Goal: Information Seeking & Learning: Learn about a topic

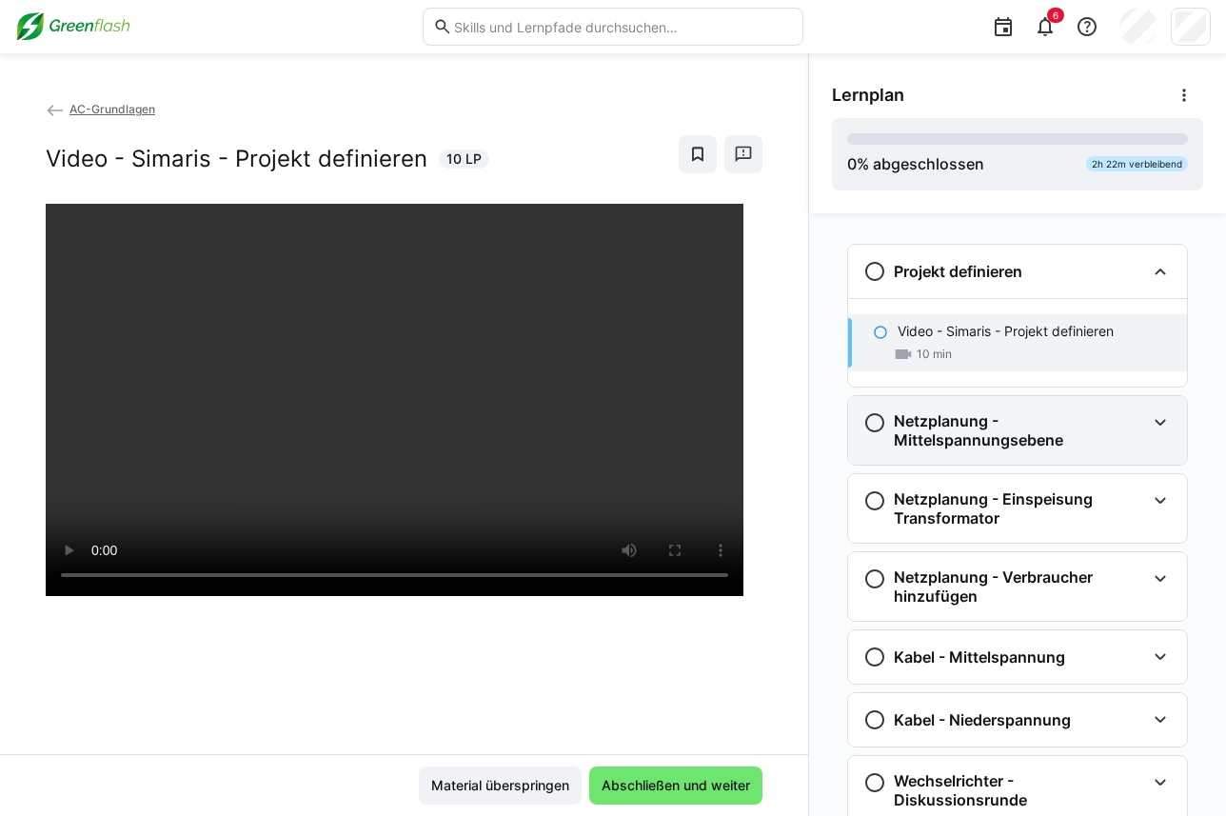
click at [1156, 421] on eds-icon at bounding box center [1160, 422] width 23 height 23
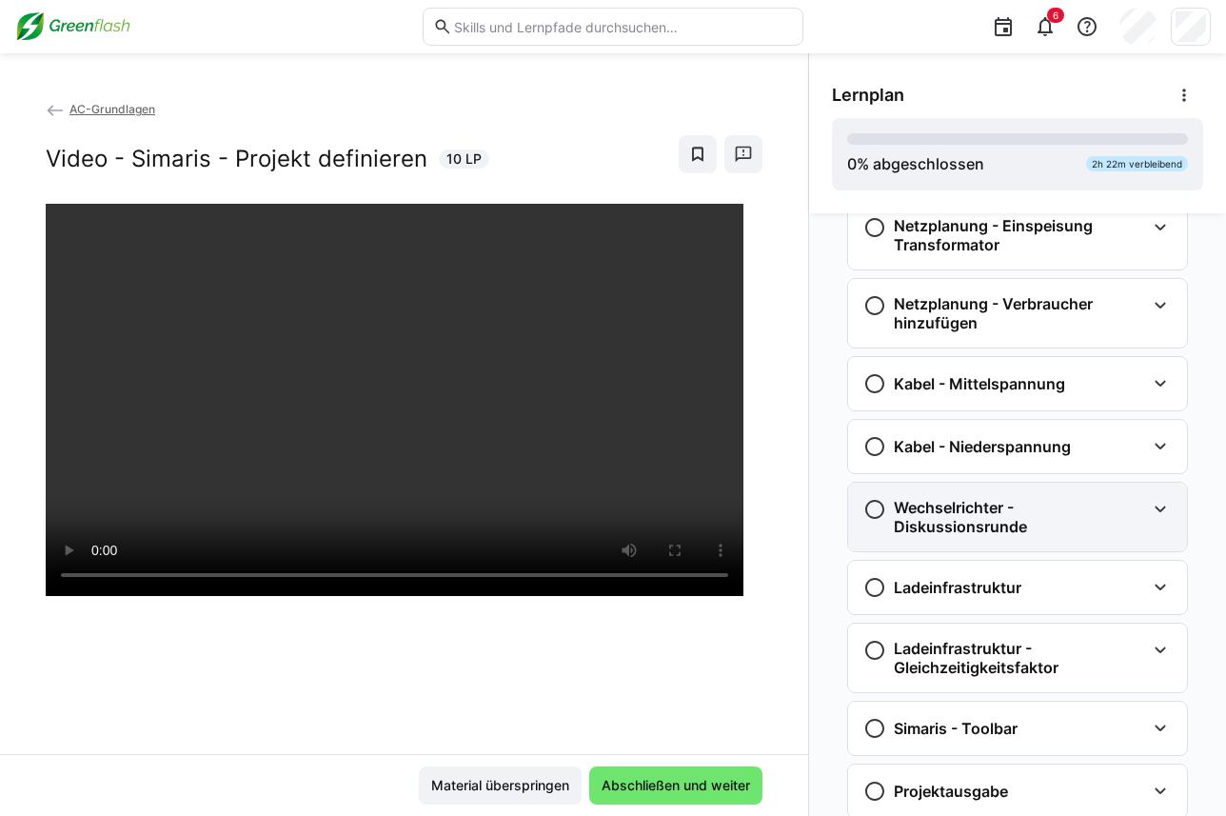
scroll to position [286, 0]
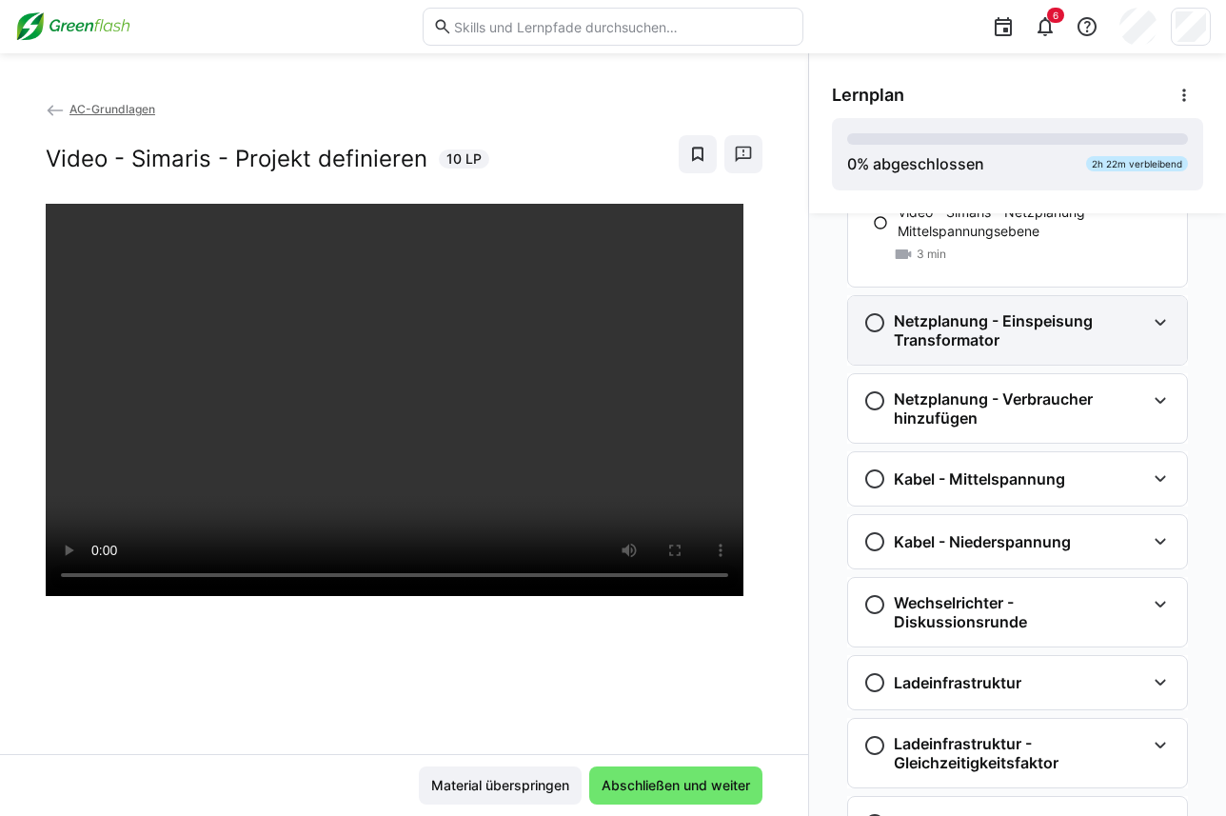
click at [1158, 322] on eds-icon at bounding box center [1160, 322] width 23 height 23
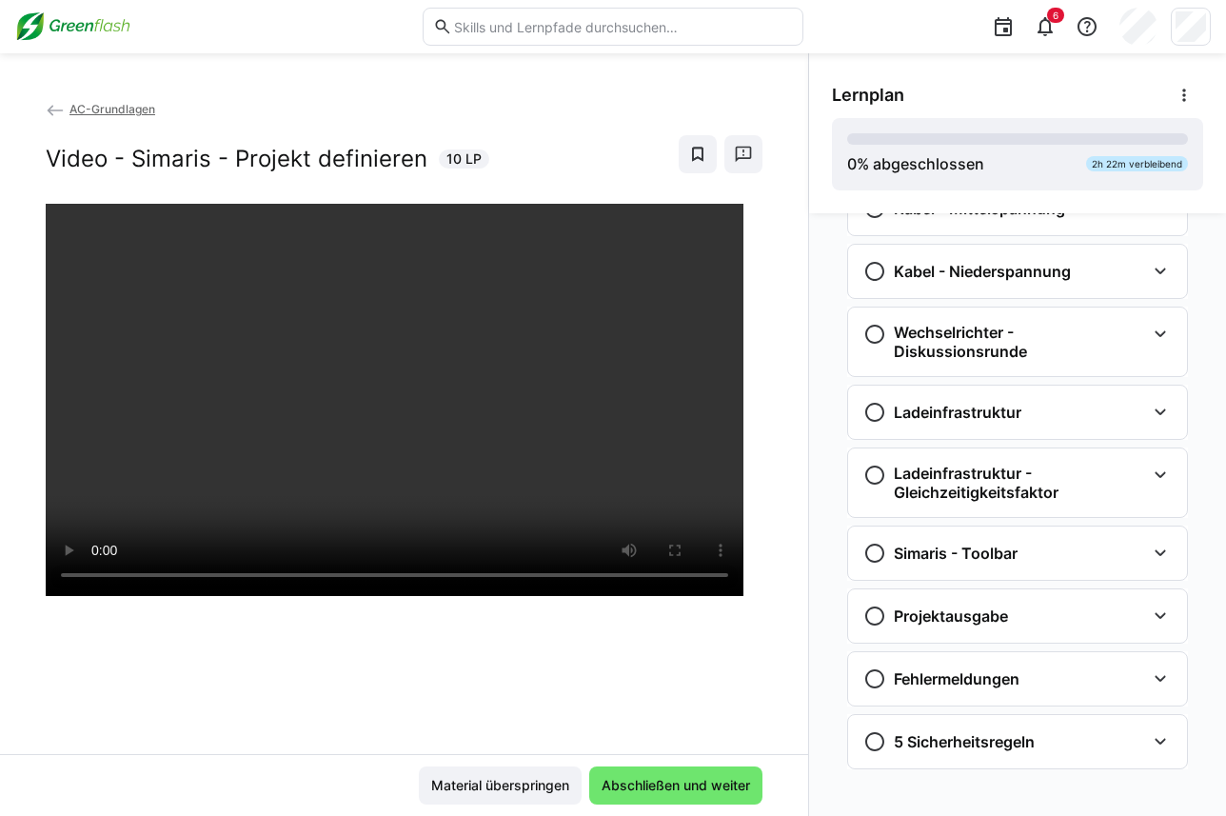
scroll to position [676, 0]
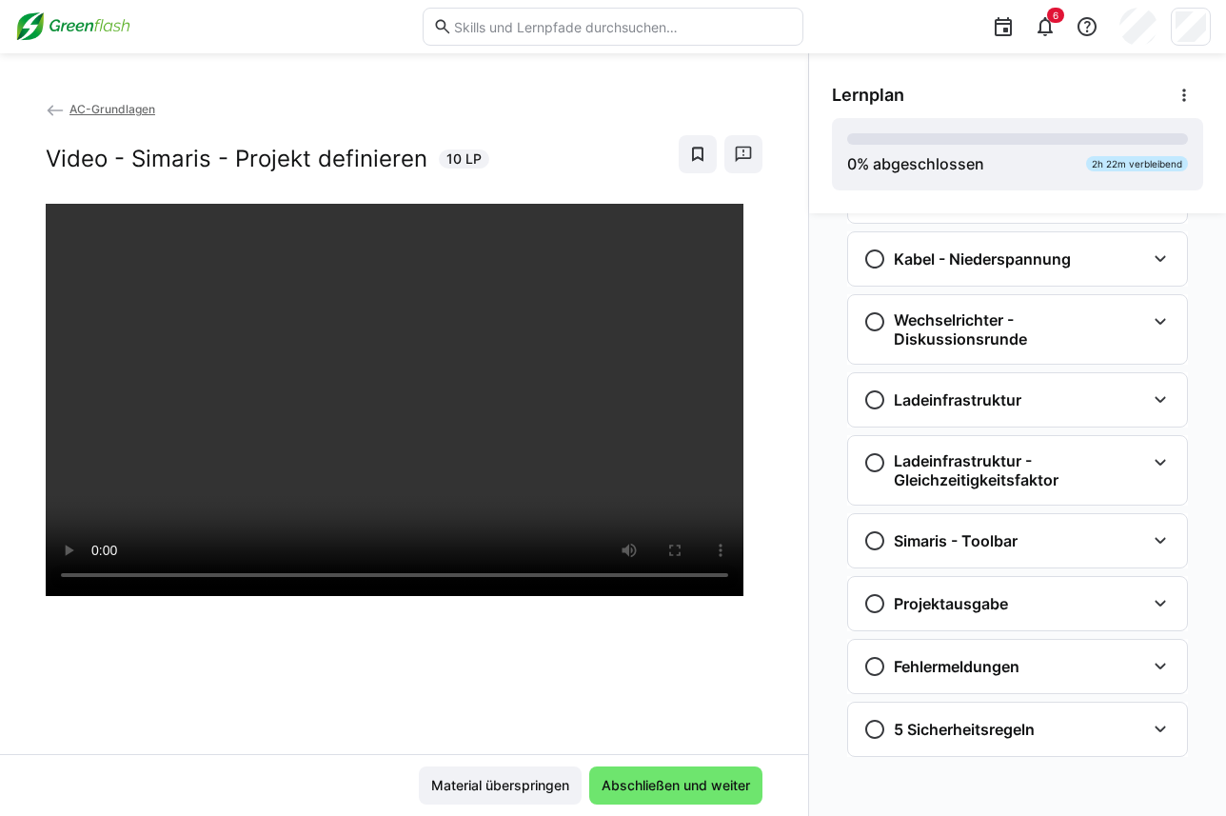
click at [84, 110] on span "AC-Grundlagen" at bounding box center [112, 109] width 86 height 14
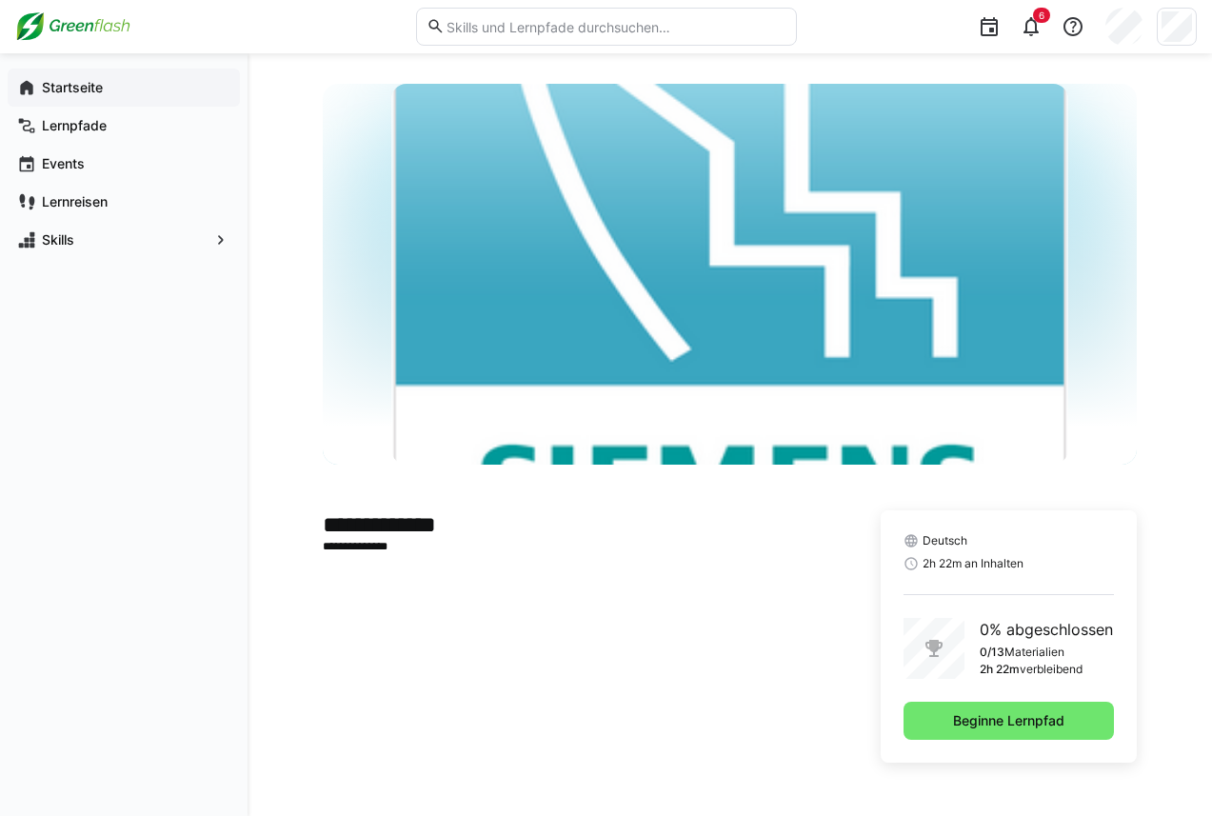
click at [0, 0] on app-navigation-label "Startseite" at bounding box center [0, 0] width 0 height 0
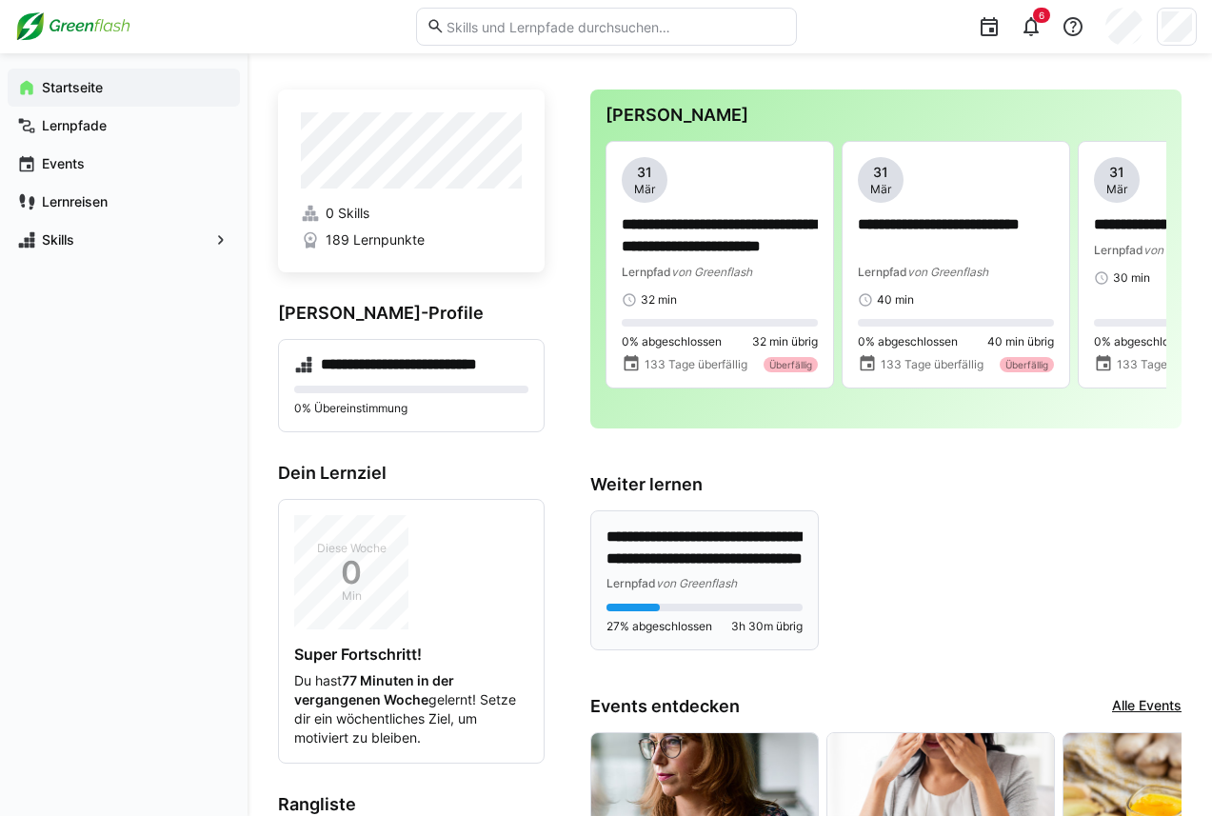
click at [755, 568] on p "**********" at bounding box center [704, 548] width 196 height 44
